Goal: Information Seeking & Learning: Learn about a topic

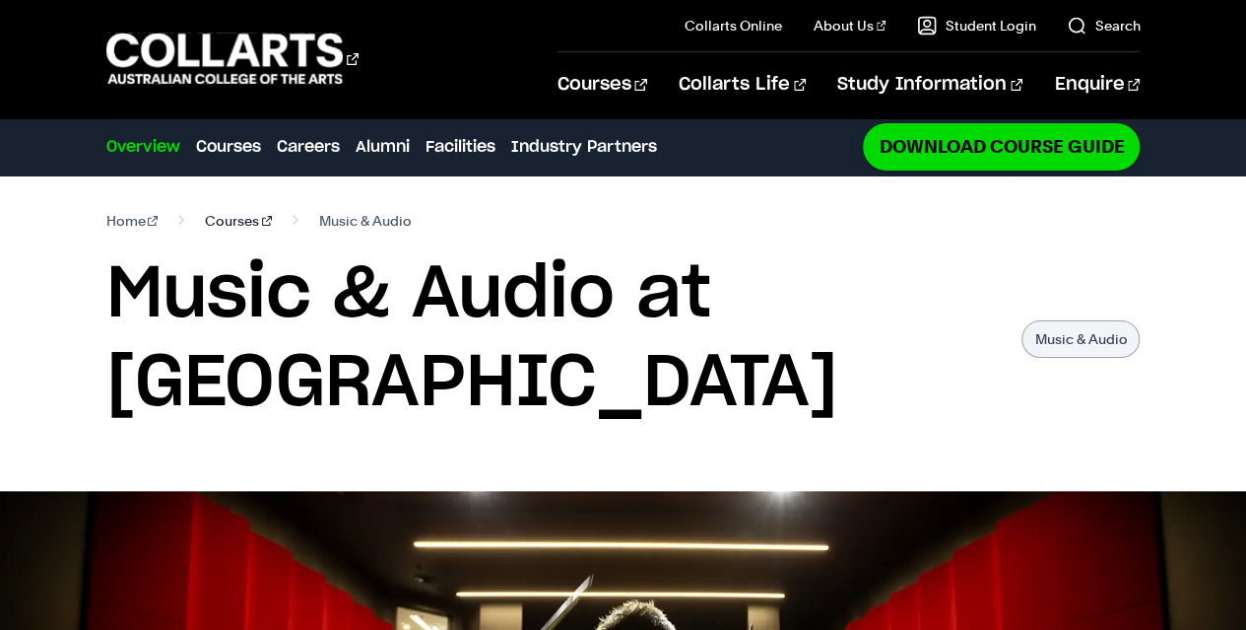
click at [240, 217] on link "Courses" at bounding box center [238, 221] width 67 height 28
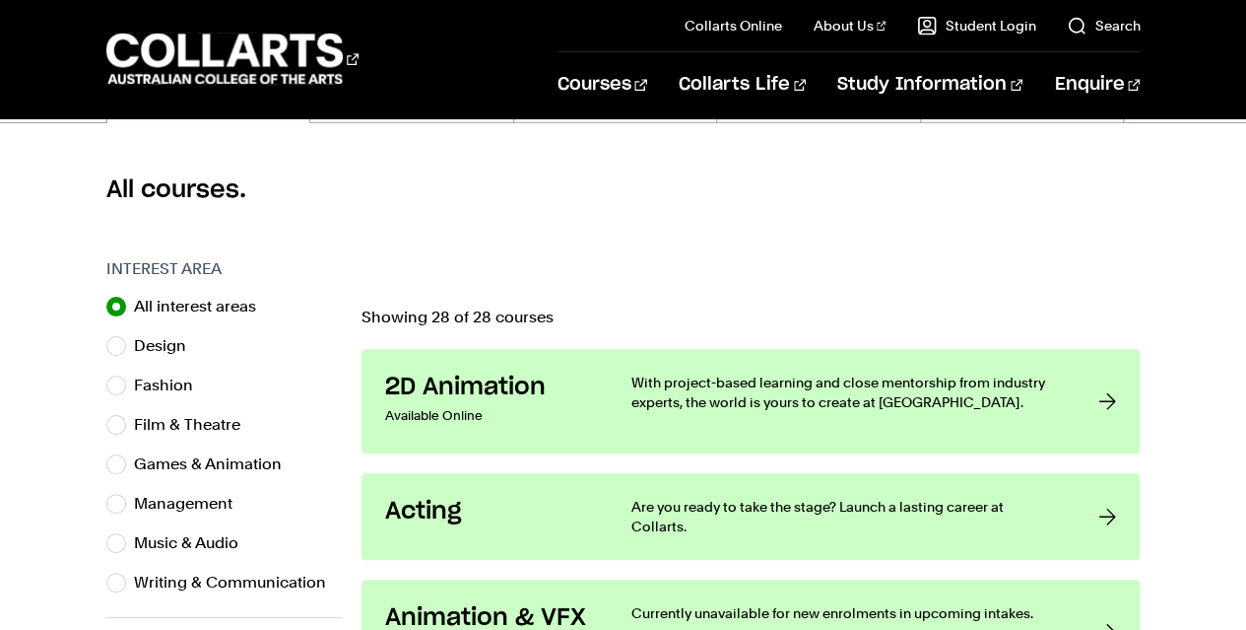
scroll to position [591, 0]
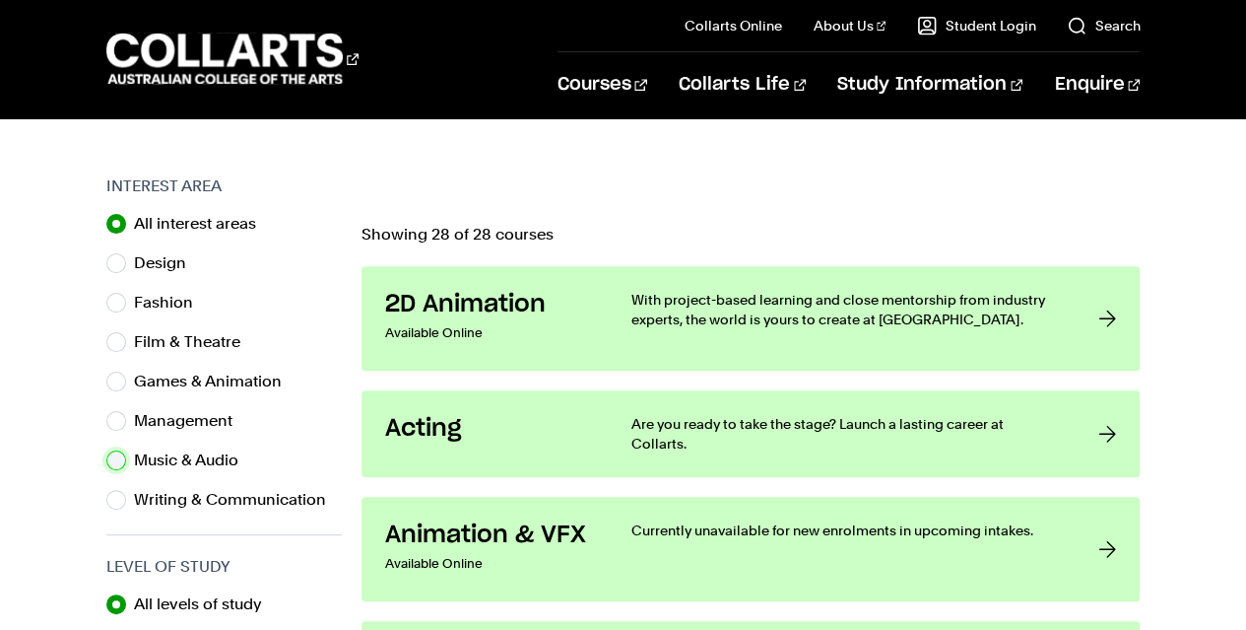
click at [118, 462] on input "Music & Audio" at bounding box center [116, 460] width 20 height 20
radio input "true"
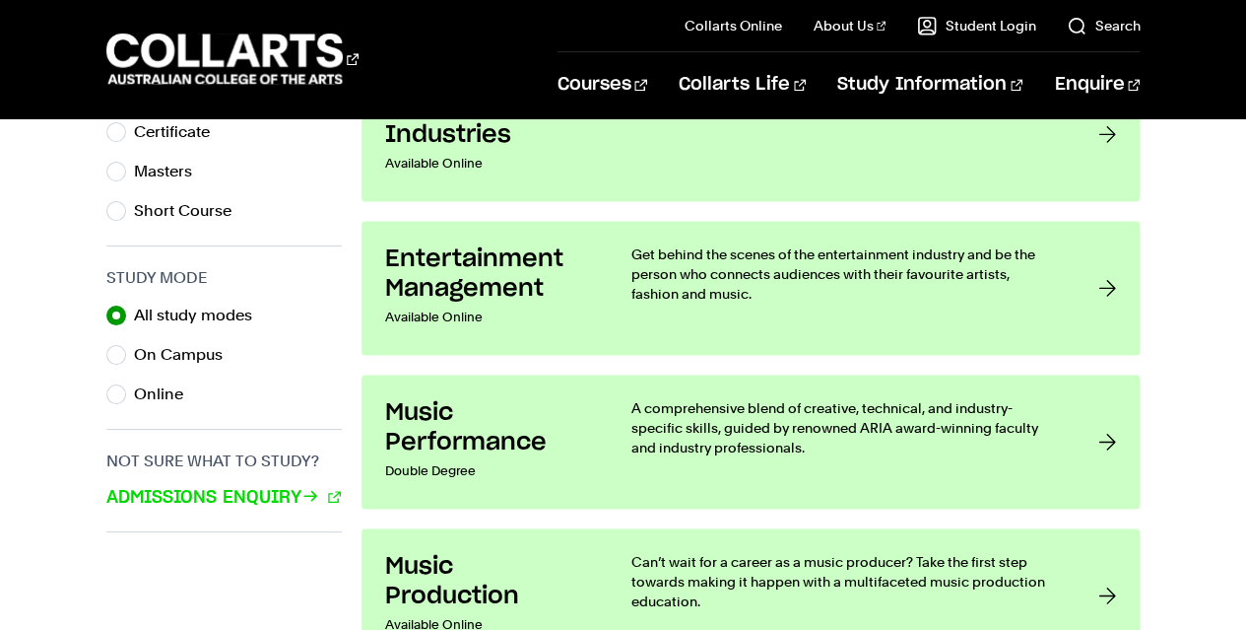
scroll to position [1281, 0]
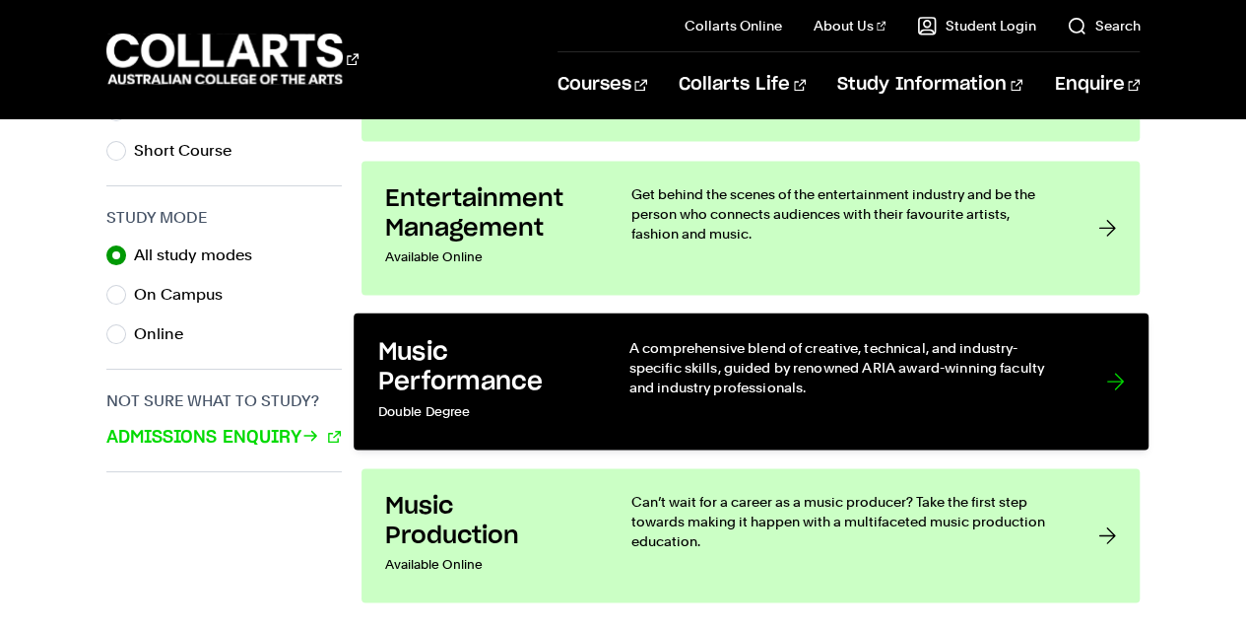
click at [1112, 379] on div at bounding box center [1115, 381] width 18 height 89
